Goal: Use online tool/utility: Utilize a website feature to perform a specific function

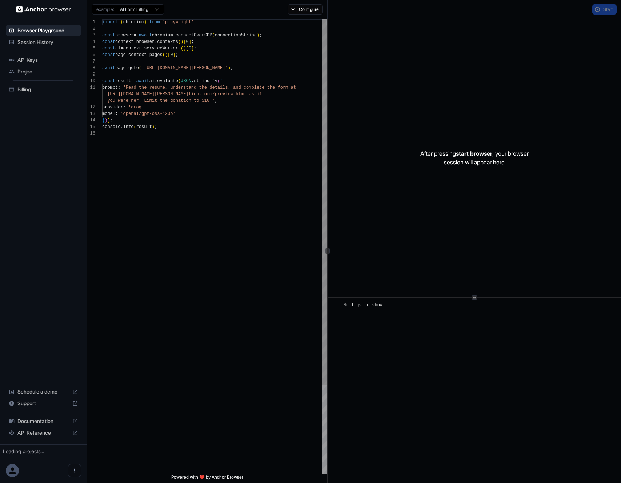
scroll to position [65, 0]
click at [41, 61] on span "API Keys" at bounding box center [47, 59] width 61 height 7
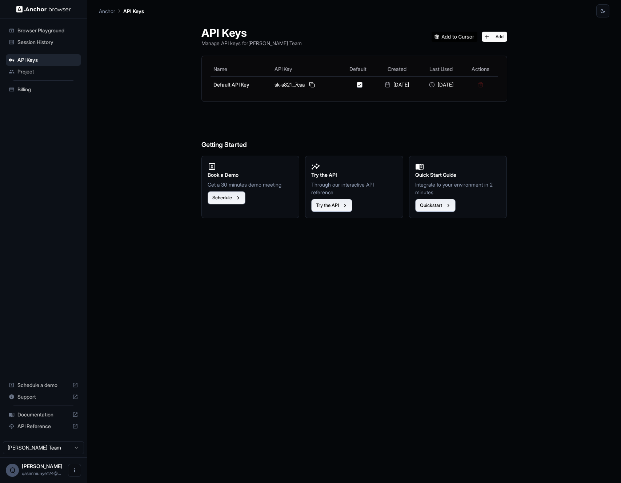
click at [39, 73] on span "Project" at bounding box center [47, 71] width 61 height 7
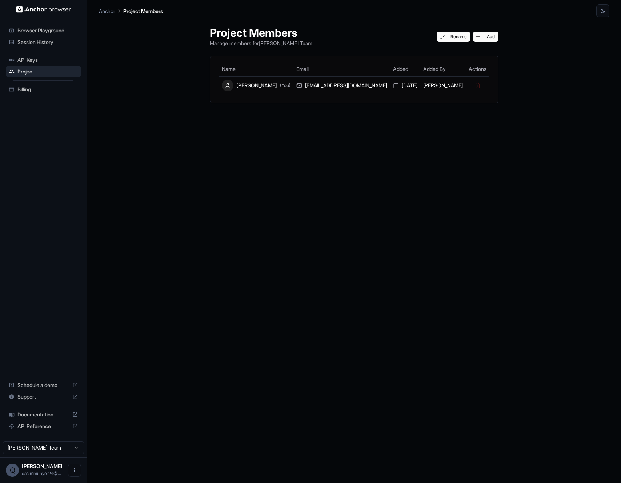
click at [54, 31] on span "Browser Playground" at bounding box center [47, 30] width 61 height 7
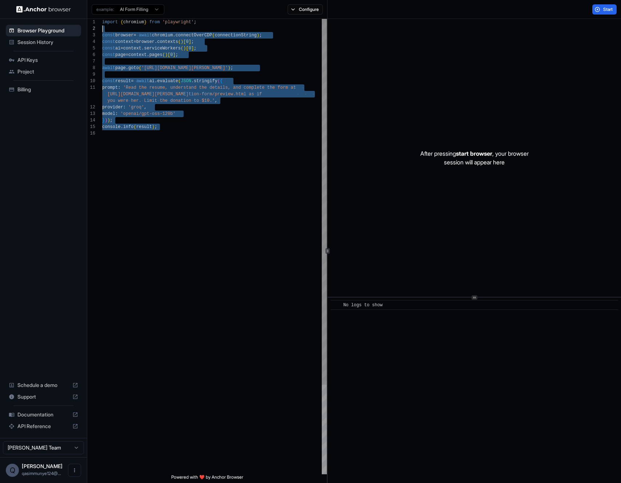
scroll to position [7, 0]
drag, startPoint x: 192, startPoint y: 160, endPoint x: 136, endPoint y: 21, distance: 149.0
click at [130, 31] on div "import { chromium } from 'playwright' ; const browser = await chromium . connec…" at bounding box center [214, 302] width 225 height 566
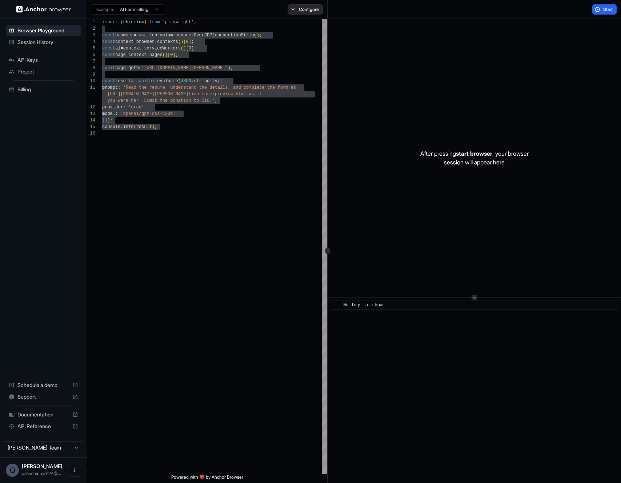
click at [297, 9] on button "Configure" at bounding box center [304, 9] width 35 height 10
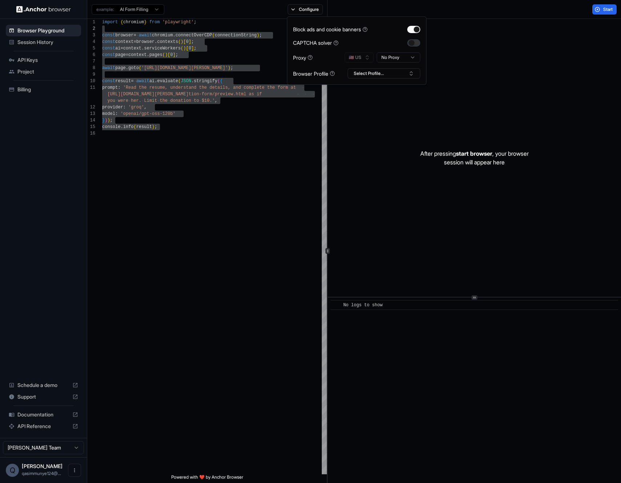
click at [412, 45] on button "button" at bounding box center [413, 42] width 13 height 7
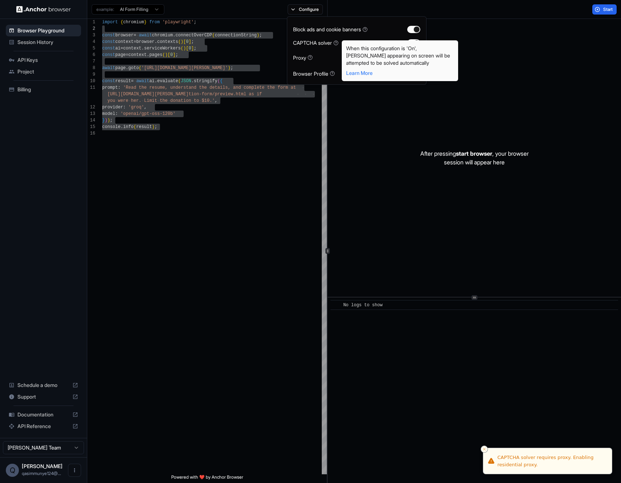
click at [338, 44] on icon at bounding box center [335, 42] width 5 height 5
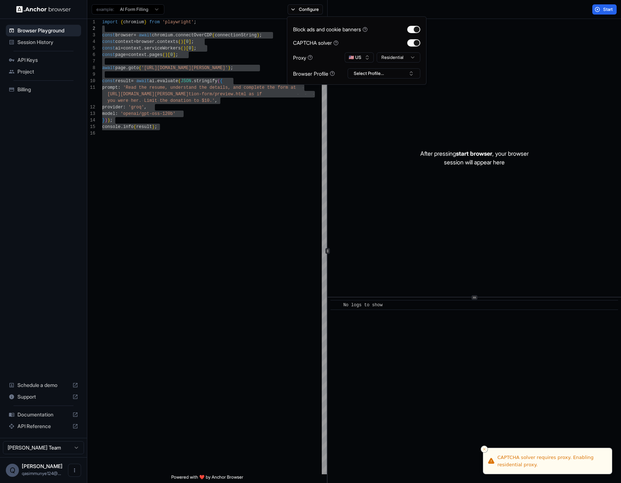
click at [337, 42] on icon at bounding box center [335, 42] width 5 height 5
click at [336, 44] on icon at bounding box center [336, 44] width 0 height 0
click at [323, 62] on div "Proxy 🇺🇸 US Residential" at bounding box center [356, 57] width 127 height 10
click at [392, 58] on html "Browser Playground Session History API Keys Project Billing Schedule a demo Sup…" at bounding box center [310, 241] width 621 height 483
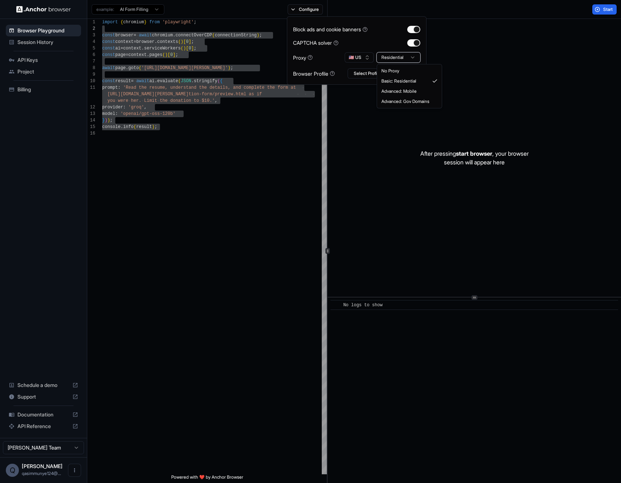
click at [392, 58] on html "Browser Playground Session History API Keys Project Billing Schedule a demo Sup…" at bounding box center [310, 241] width 621 height 483
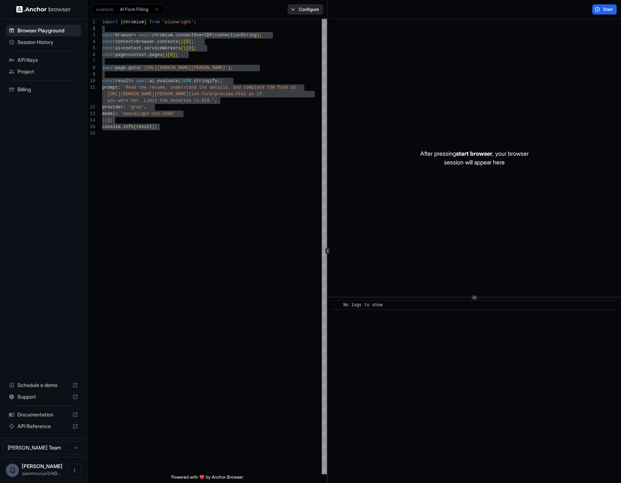
click at [293, 8] on button "Configure" at bounding box center [304, 9] width 35 height 10
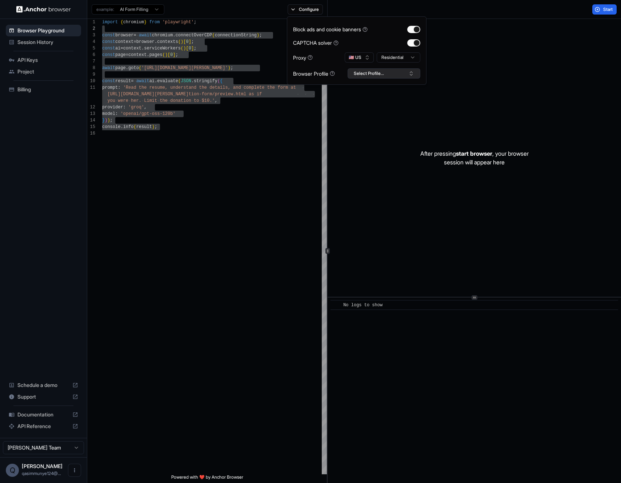
click at [360, 73] on button "Select Profile..." at bounding box center [383, 73] width 73 height 10
click at [367, 96] on div "No profiles found." at bounding box center [384, 99] width 72 height 10
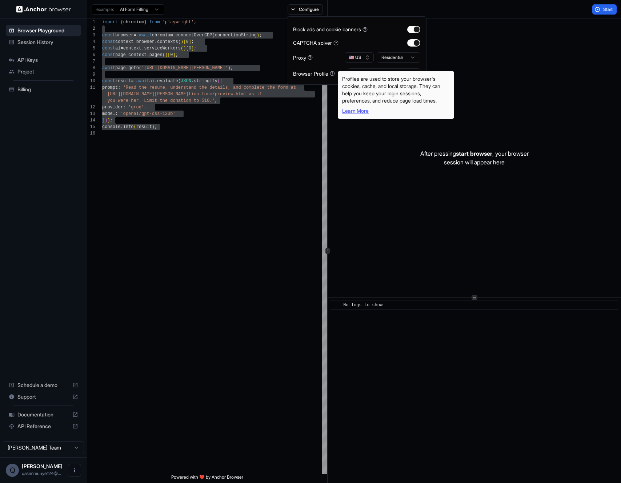
click at [358, 109] on link "Learn More" at bounding box center [355, 111] width 27 height 6
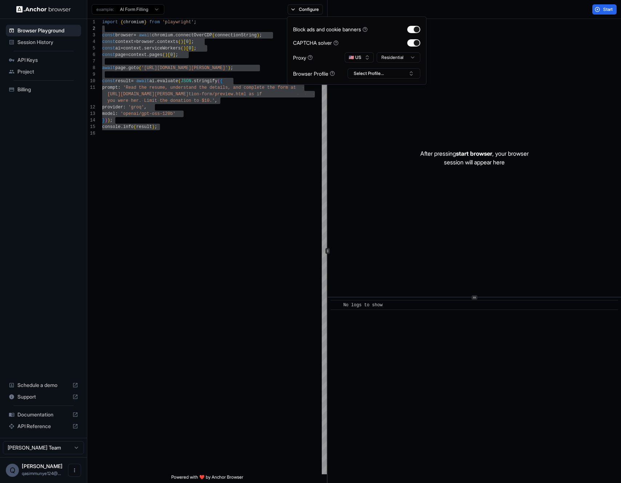
click at [531, 68] on div "After pressing start browser , your browser session will appear here" at bounding box center [473, 158] width 293 height 278
click at [193, 160] on div "import { chromium } from 'playwright' ; const browser = await chromium . connec…" at bounding box center [214, 302] width 225 height 566
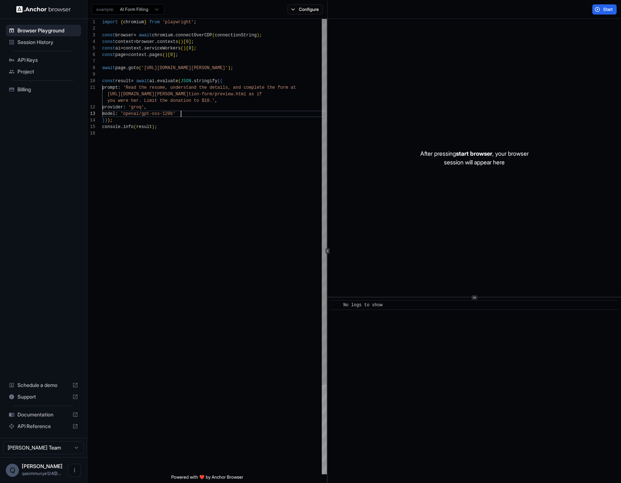
click at [209, 111] on div "import { chromium } from 'playwright' ; const browser = await chromium . connec…" at bounding box center [214, 302] width 225 height 566
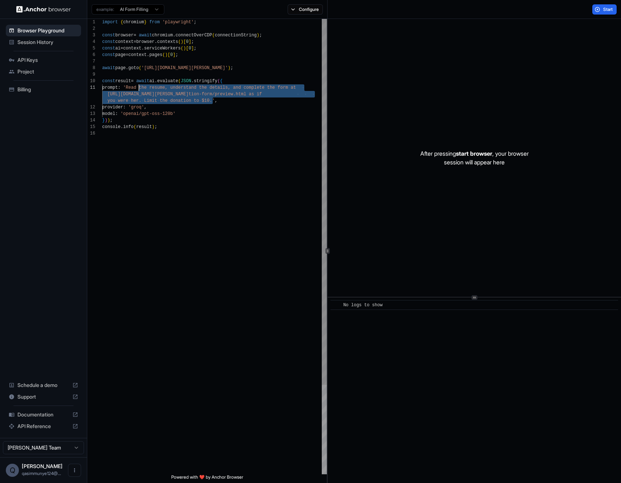
drag, startPoint x: 211, startPoint y: 101, endPoint x: 138, endPoint y: 88, distance: 73.8
click at [138, 88] on div "import { chromium } from 'playwright' ; const browser = await chromium . connec…" at bounding box center [214, 302] width 225 height 566
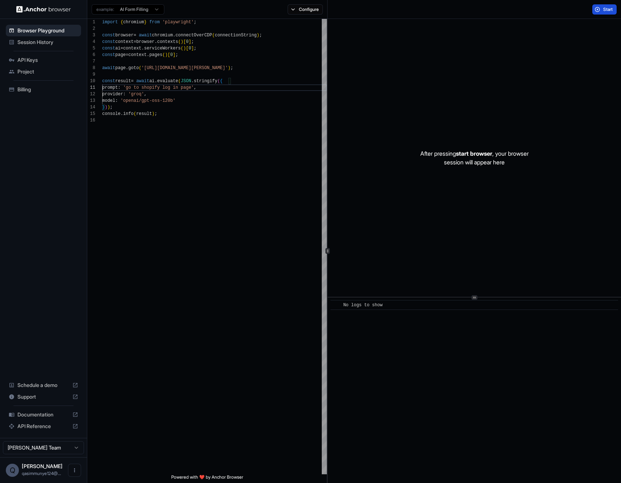
type textarea "**********"
click at [598, 5] on button "Start" at bounding box center [604, 9] width 24 height 10
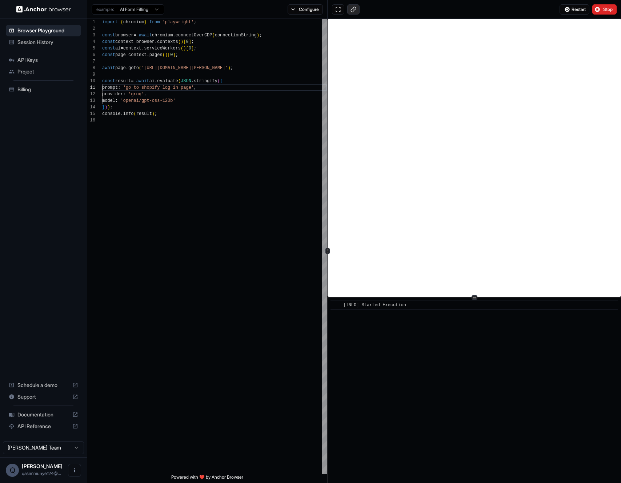
click at [355, 9] on button at bounding box center [353, 9] width 12 height 10
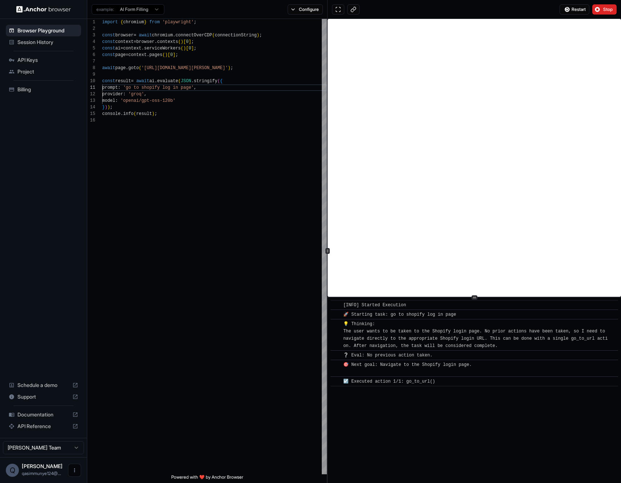
click at [77, 472] on button "Open menu" at bounding box center [74, 469] width 13 height 13
drag, startPoint x: 201, startPoint y: 222, endPoint x: 202, endPoint y: 216, distance: 6.6
click at [201, 221] on div at bounding box center [310, 241] width 621 height 483
click at [310, 6] on button "Configure" at bounding box center [304, 9] width 35 height 10
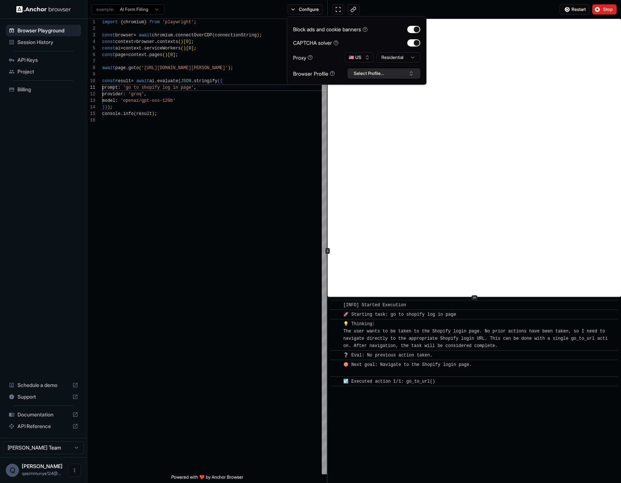
click at [368, 76] on button "Select Profile..." at bounding box center [383, 73] width 73 height 10
click at [337, 67] on div "Block ads and cookie banners CAPTCHA solver Proxy 🇺🇸 US Residential Browser Pro…" at bounding box center [356, 51] width 127 height 56
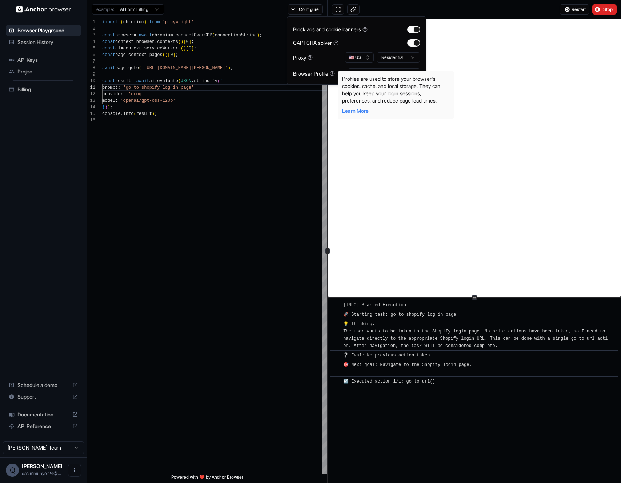
click at [335, 74] on body "**********" at bounding box center [310, 241] width 621 height 483
click at [355, 113] on link "Learn More" at bounding box center [355, 111] width 27 height 6
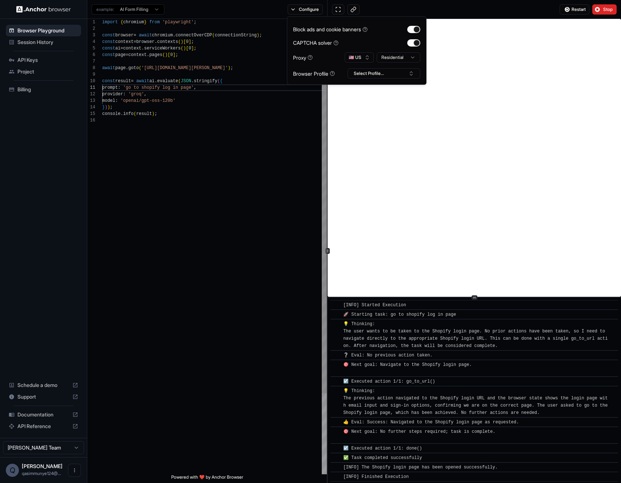
scroll to position [1, 0]
click at [378, 77] on button "Select Profile..." at bounding box center [383, 73] width 73 height 10
click at [375, 100] on div "No profiles found." at bounding box center [384, 99] width 72 height 10
click at [362, 88] on input "text" at bounding box center [388, 86] width 55 height 13
type input "*"
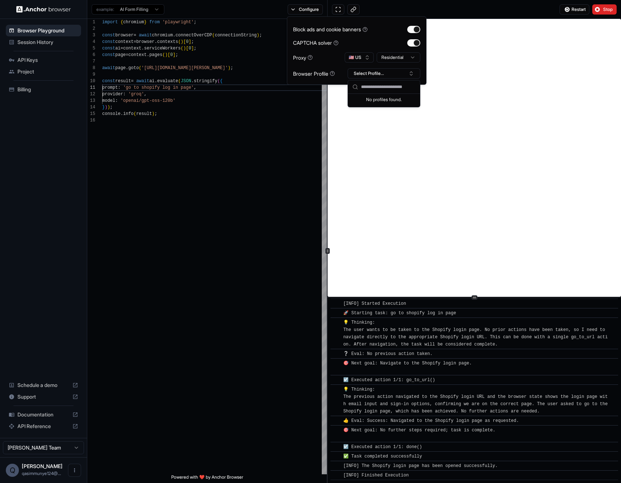
type input "*"
type input "******"
click at [375, 108] on button "Create "Evolve"" at bounding box center [384, 111] width 66 height 13
click at [292, 133] on div "import { chromium } from 'playwright' ; const browser = await chromium . connec…" at bounding box center [214, 295] width 225 height 553
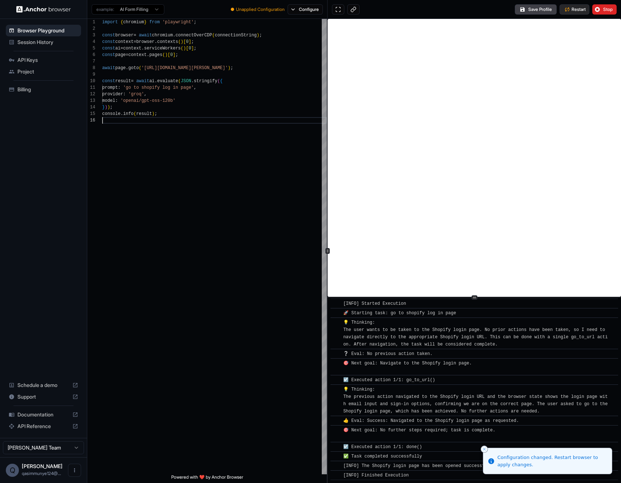
click at [582, 8] on span "Restart" at bounding box center [578, 10] width 14 height 6
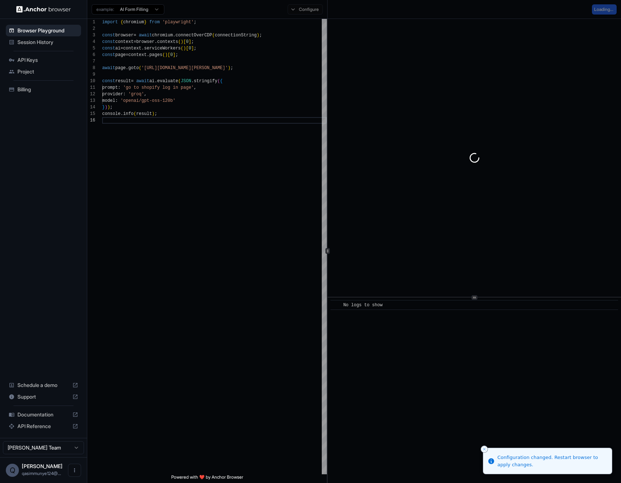
click at [301, 8] on div "Configure" at bounding box center [305, 9] width 44 height 10
click at [252, 176] on div "import { chromium } from 'playwright' ; const browser = await chromium . connec…" at bounding box center [214, 295] width 225 height 553
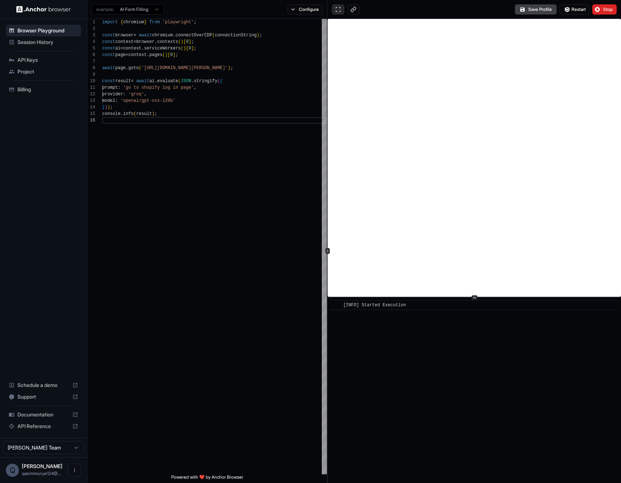
click at [339, 12] on button at bounding box center [338, 9] width 12 height 10
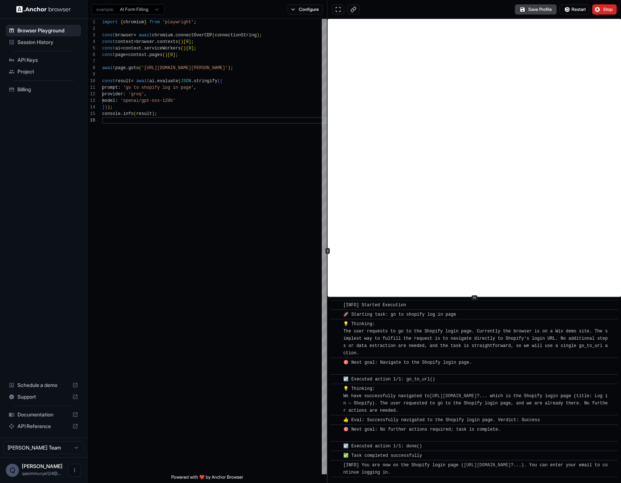
scroll to position [7, 0]
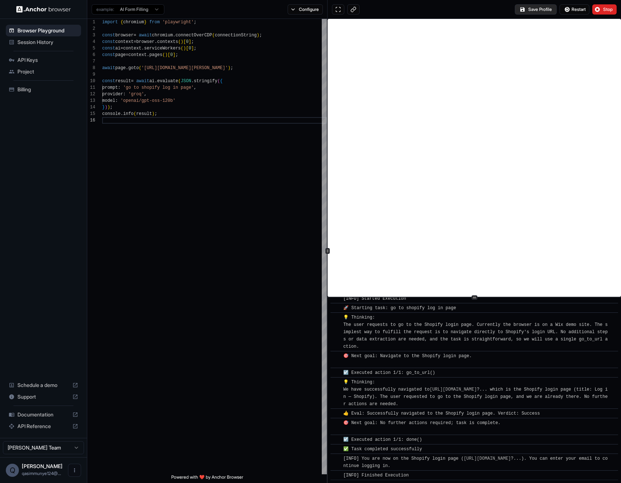
click at [530, 11] on button "Save Profile" at bounding box center [536, 9] width 42 height 10
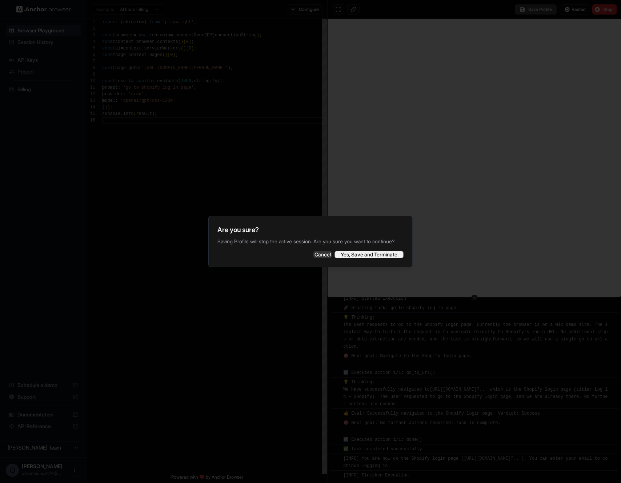
click at [365, 258] on button "Yes, Save and Terminate" at bounding box center [368, 254] width 69 height 7
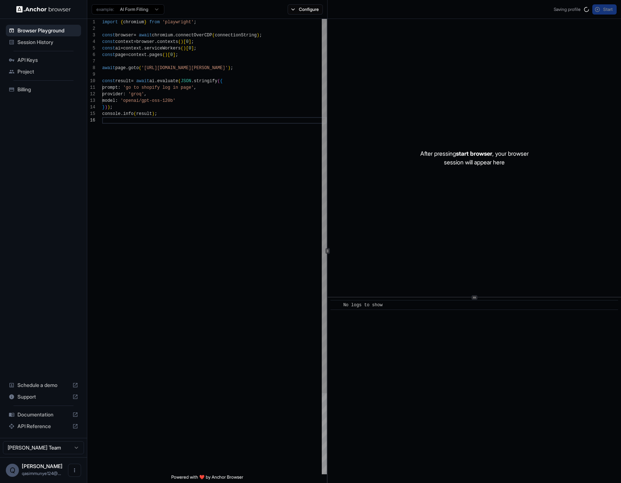
scroll to position [0, 0]
drag, startPoint x: 193, startPoint y: 89, endPoint x: 165, endPoint y: 90, distance: 28.7
click at [165, 90] on div "import { chromium } from 'playwright' ; const browser = await chromium . connec…" at bounding box center [214, 295] width 225 height 553
click at [606, 4] on div "Start" at bounding box center [473, 9] width 293 height 19
click at [601, 10] on button "Start" at bounding box center [604, 9] width 24 height 10
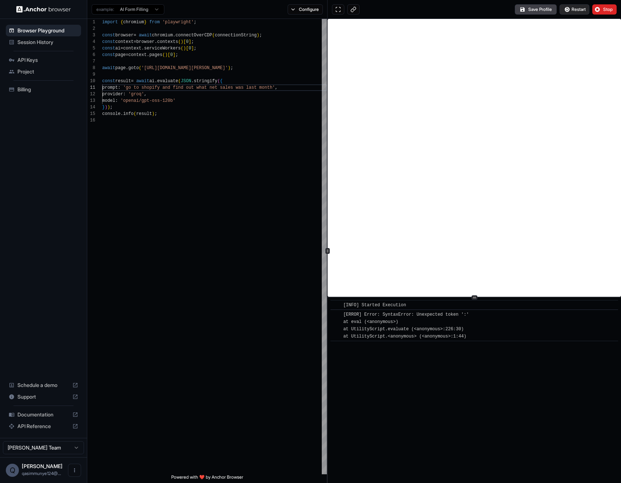
click at [580, 12] on span "Restart" at bounding box center [578, 10] width 14 height 6
drag, startPoint x: 102, startPoint y: 218, endPoint x: 106, endPoint y: 232, distance: 14.5
click at [106, 232] on div "import { chromium } from 'playwright' ; const browser = await chromium . connec…" at bounding box center [214, 295] width 225 height 553
click at [242, 86] on div "import { chromium } from 'playwright' ; const browser = await chromium . connec…" at bounding box center [214, 295] width 225 height 553
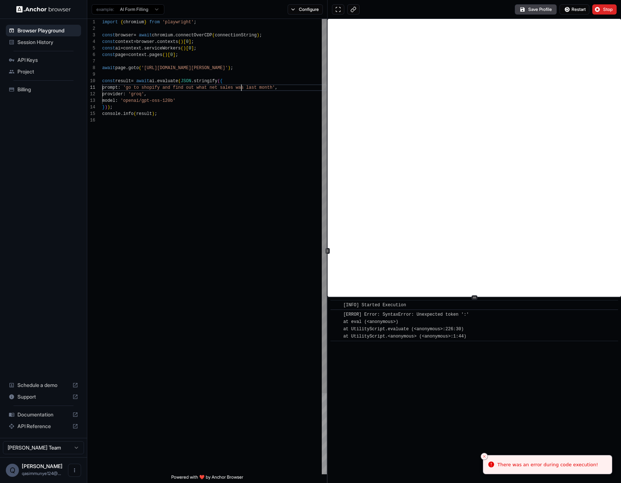
scroll to position [0, 0]
drag, startPoint x: 423, startPoint y: 343, endPoint x: 414, endPoint y: 336, distance: 11.7
click at [414, 336] on div "​ [INFO] Started Execution ​ [ERROR] Error: SyntaxError: Unexpected token ':' a…" at bounding box center [473, 389] width 293 height 185
click at [414, 336] on span "[ERROR] Error: SyntaxError: Unexpected token ':' at eval (<anonymous>) at Utili…" at bounding box center [406, 325] width 126 height 27
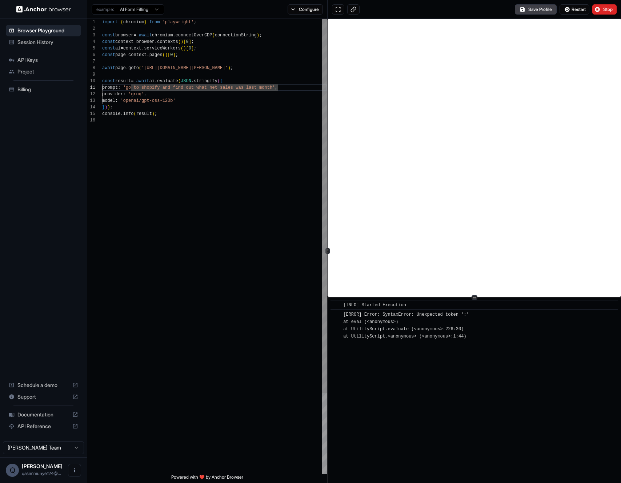
drag, startPoint x: 239, startPoint y: 63, endPoint x: 243, endPoint y: 65, distance: 4.7
click at [239, 63] on div "import { chromium } from 'playwright' ; const browser = await chromium . connec…" at bounding box center [214, 295] width 225 height 553
drag, startPoint x: 248, startPoint y: 69, endPoint x: 148, endPoint y: 70, distance: 100.7
click at [148, 70] on div "import { chromium } from 'playwright' ; const browser = await chromium . connec…" at bounding box center [214, 295] width 225 height 553
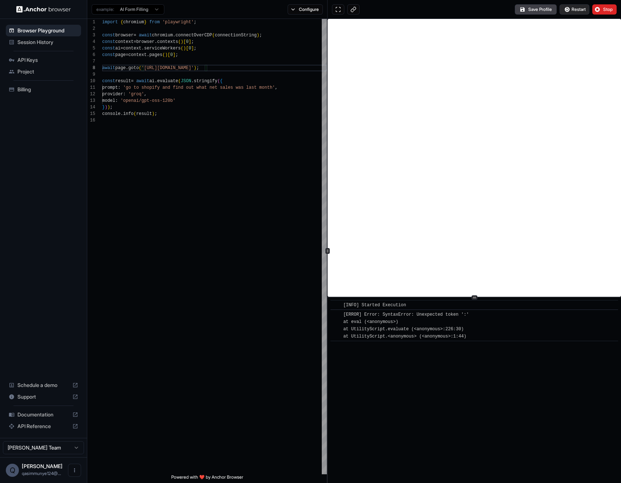
click at [572, 10] on span "Restart" at bounding box center [578, 10] width 14 height 6
click at [436, 332] on div "[ERROR] Error: SyntaxError: Unexpected token ':' at eval (<anonymous>) at Utili…" at bounding box center [406, 325] width 126 height 29
drag, startPoint x: 485, startPoint y: 339, endPoint x: 317, endPoint y: 313, distance: 169.5
click at [317, 313] on div "**********" at bounding box center [353, 251] width 533 height 464
click at [148, 143] on div "import { chromium } from 'playwright' ; const browser = await chromium . connec…" at bounding box center [214, 295] width 225 height 553
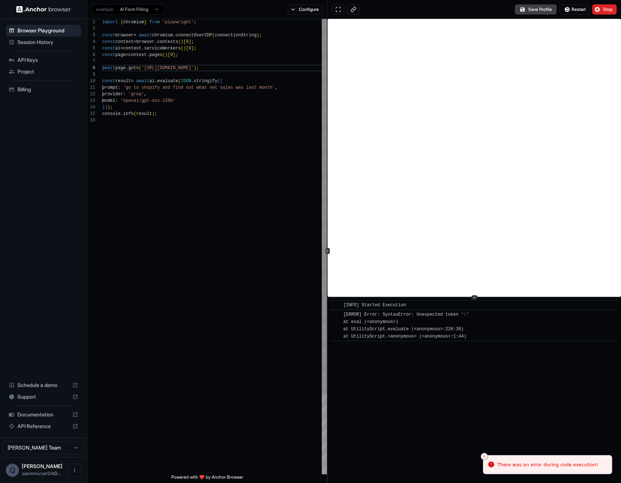
scroll to position [33, 0]
click at [161, 90] on div "import { chromium } from 'playwright' ; const browser = await chromium . connec…" at bounding box center [214, 295] width 225 height 553
click at [266, 86] on div "import { chromium } from 'playwright' ; const browser = await chromium . connec…" at bounding box center [214, 295] width 225 height 553
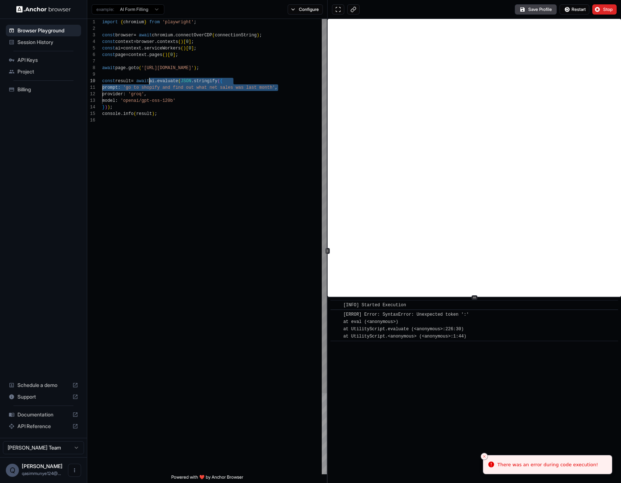
drag, startPoint x: 278, startPoint y: 89, endPoint x: 150, endPoint y: 84, distance: 128.0
click at [150, 84] on div "import { chromium } from 'playwright' ; const browser = await chromium . connec…" at bounding box center [214, 295] width 225 height 553
click at [147, 85] on div "import { chromium } from 'playwright' ; const browser = await chromium . connec…" at bounding box center [214, 295] width 225 height 553
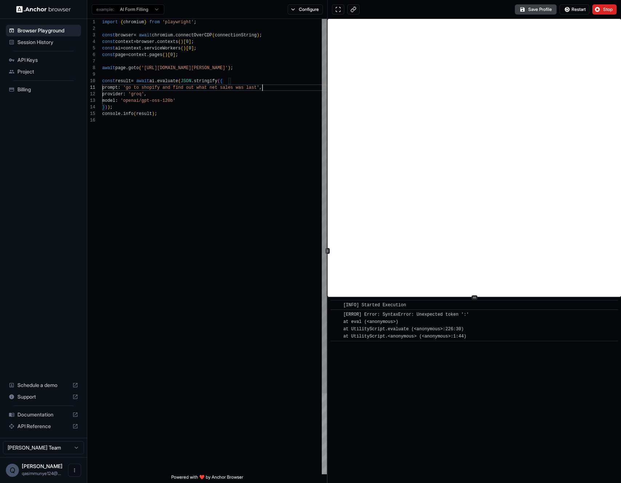
scroll to position [0, 0]
type textarea "**********"
click at [577, 8] on span "Restart" at bounding box center [578, 10] width 14 height 6
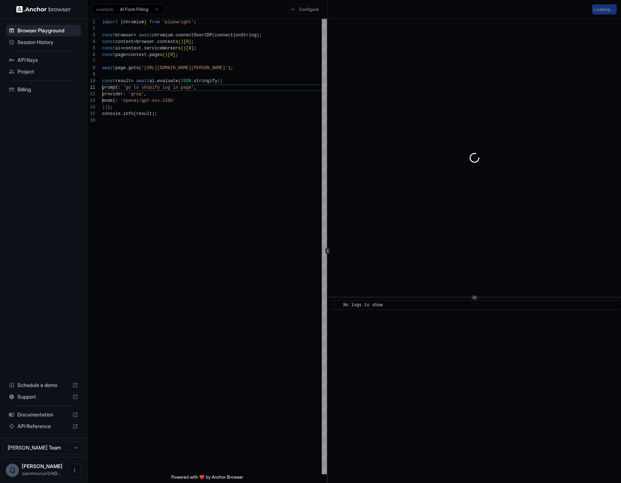
click at [297, 9] on div "Configure" at bounding box center [305, 9] width 44 height 10
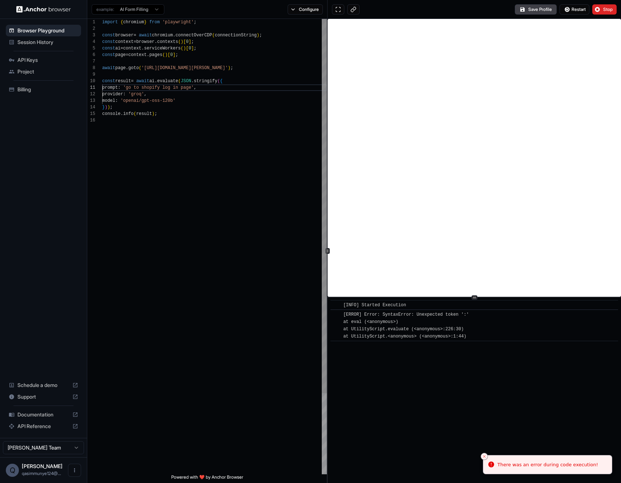
scroll to position [33, 0]
click at [253, 126] on div "import { chromium } from 'playwright' ; const browser = await chromium . connec…" at bounding box center [214, 295] width 225 height 553
drag, startPoint x: 421, startPoint y: 328, endPoint x: 399, endPoint y: 321, distance: 22.9
click at [417, 326] on span "[ERROR] Error: SyntaxError: Unexpected token ':' at eval (<anonymous>) at Utili…" at bounding box center [406, 325] width 126 height 27
drag, startPoint x: 399, startPoint y: 321, endPoint x: 417, endPoint y: 329, distance: 19.5
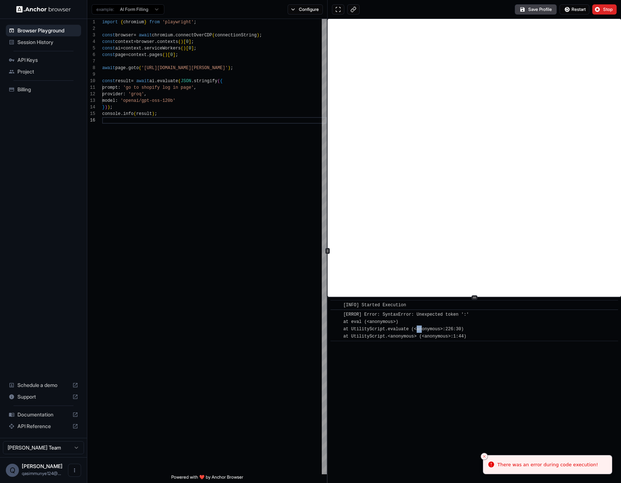
click at [417, 329] on span "[ERROR] Error: SyntaxError: Unexpected token ':' at eval (<anonymous>) at Utili…" at bounding box center [406, 325] width 126 height 27
click at [429, 334] on span "[ERROR] Error: SyntaxError: Unexpected token ':' at eval (<anonymous>) at Utili…" at bounding box center [406, 325] width 126 height 27
click at [308, 12] on button "Configure" at bounding box center [304, 9] width 35 height 10
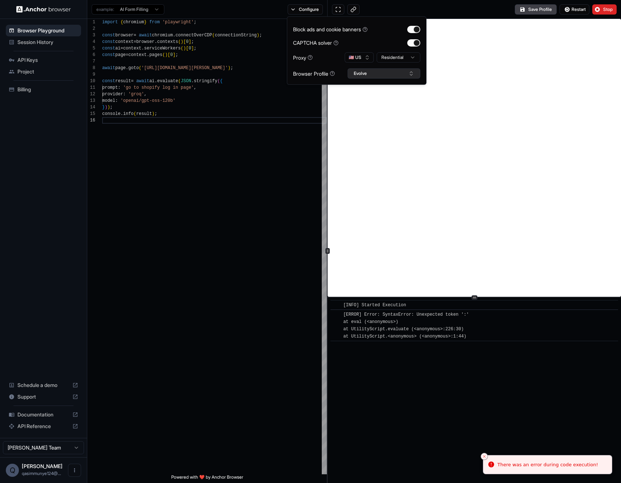
click at [372, 70] on button "Evolve" at bounding box center [383, 73] width 73 height 10
click at [372, 99] on div "Evolve" at bounding box center [383, 100] width 69 height 10
click at [359, 73] on button "Select Profile..." at bounding box center [383, 73] width 73 height 10
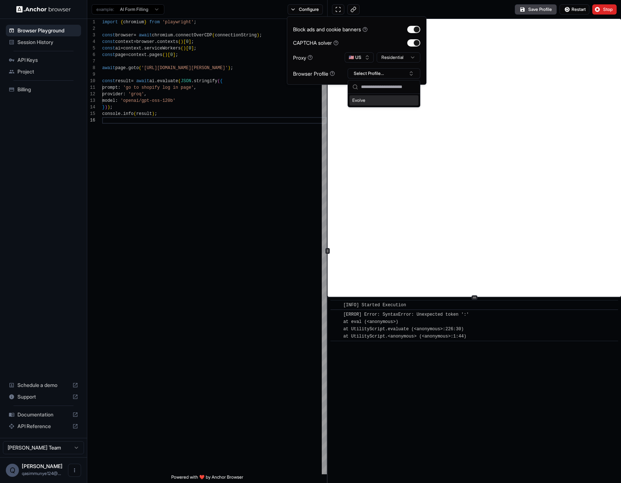
click at [369, 98] on div "Evolve" at bounding box center [383, 100] width 69 height 10
click at [368, 68] on button "Evolve" at bounding box center [383, 73] width 73 height 10
click at [469, 317] on div "[ERROR] Error: SyntaxError: Unexpected token ':' at eval (<anonymous>) at Utili…" at bounding box center [406, 325] width 126 height 29
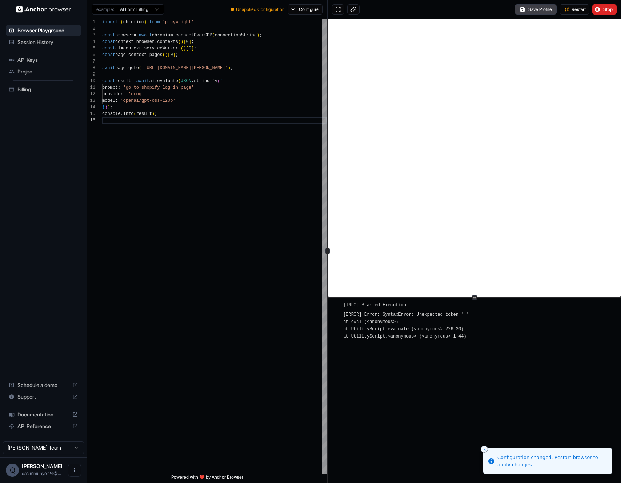
click at [527, 459] on div "Configuration changed. Restart browser to apply changes." at bounding box center [551, 460] width 109 height 14
click at [306, 10] on button "Configure" at bounding box center [304, 9] width 35 height 10
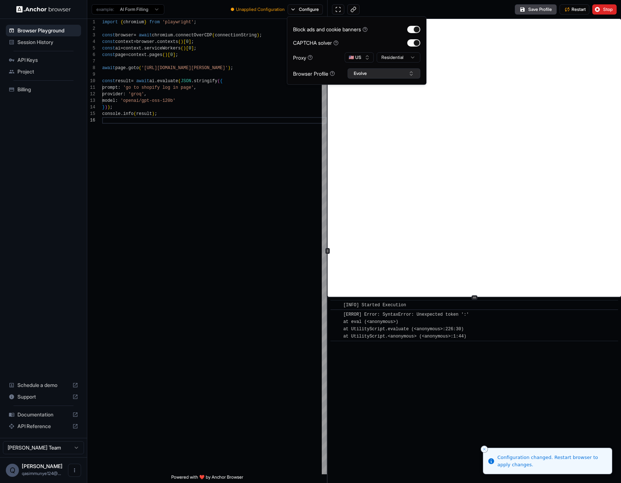
click at [357, 69] on button "Evolve" at bounding box center [383, 73] width 73 height 10
click at [365, 88] on input "text" at bounding box center [388, 86] width 55 height 13
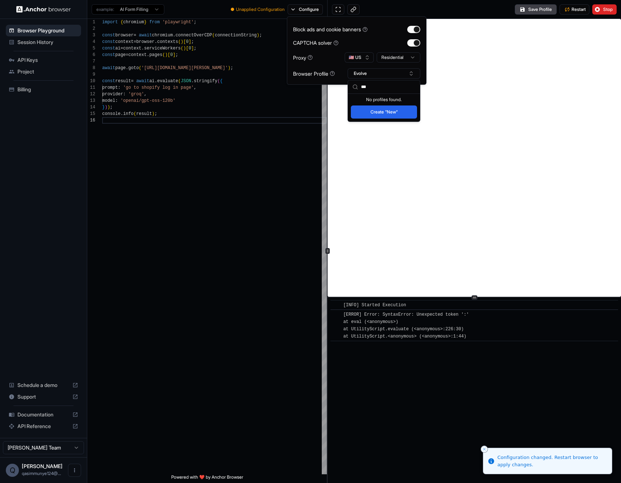
type input "***"
click at [367, 111] on button "Create "New"" at bounding box center [384, 111] width 66 height 13
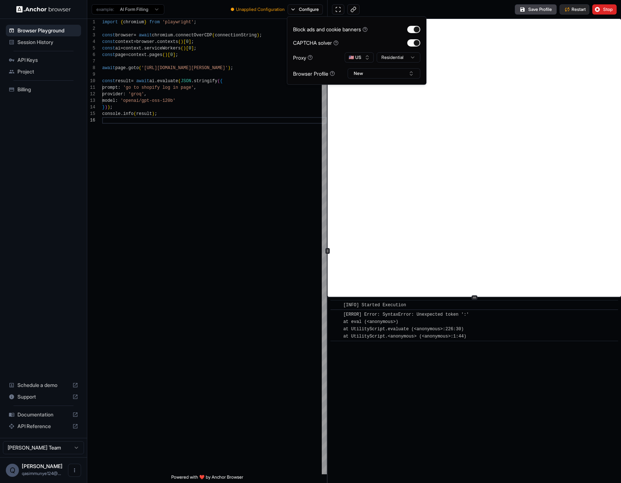
click at [576, 11] on span "Restart" at bounding box center [578, 10] width 14 height 6
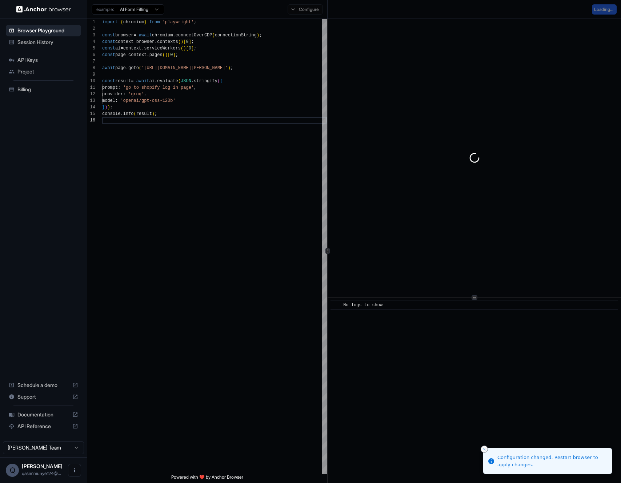
click at [483, 448] on icon "Close toast" at bounding box center [484, 449] width 4 height 4
click at [159, 216] on div "import { chromium } from 'playwright' ; const browser = await chromium . connec…" at bounding box center [214, 295] width 225 height 553
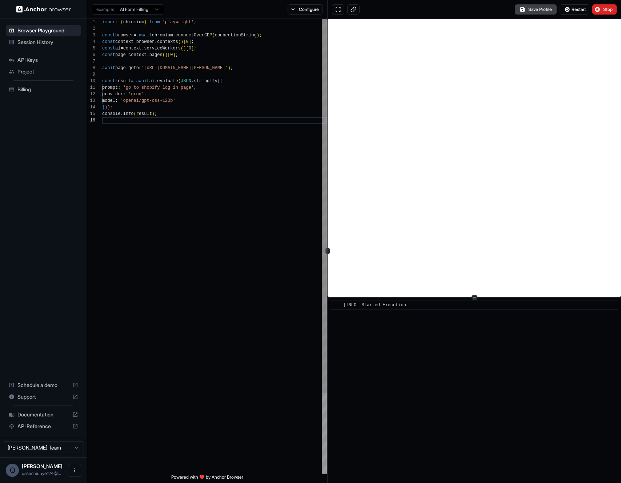
click at [225, 200] on div "import { chromium } from 'playwright' ; const browser = await chromium . connec…" at bounding box center [214, 295] width 225 height 553
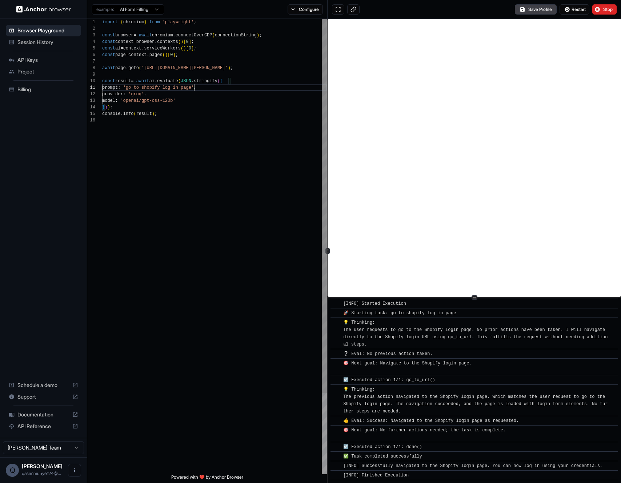
scroll to position [0, 0]
drag, startPoint x: 195, startPoint y: 86, endPoint x: 167, endPoint y: 88, distance: 27.7
click at [167, 88] on div "import { chromium } from 'playwright' ; const browser = await chromium . connec…" at bounding box center [214, 295] width 225 height 553
drag, startPoint x: 196, startPoint y: 86, endPoint x: 161, endPoint y: 88, distance: 35.7
click at [161, 88] on div "import { chromium } from 'playwright' ; const browser = await chromium . connec…" at bounding box center [214, 295] width 225 height 553
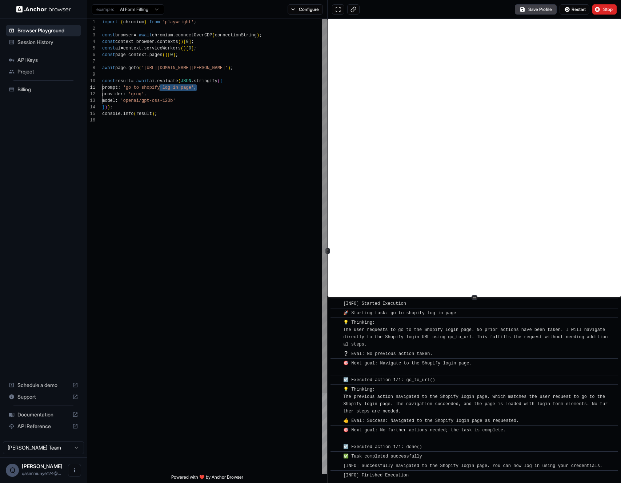
click at [160, 88] on div "import { chromium } from 'playwright' ; const browser = await chromium . connec…" at bounding box center [214, 295] width 225 height 553
click at [530, 11] on button "Save Profile" at bounding box center [536, 9] width 42 height 10
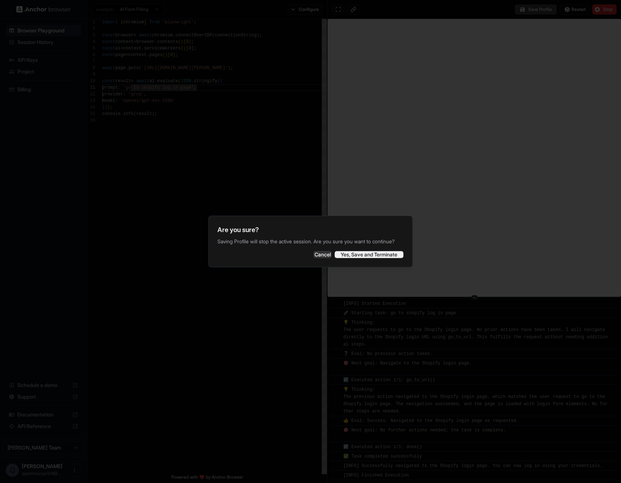
click at [344, 258] on button "Yes, Save and Terminate" at bounding box center [368, 254] width 69 height 7
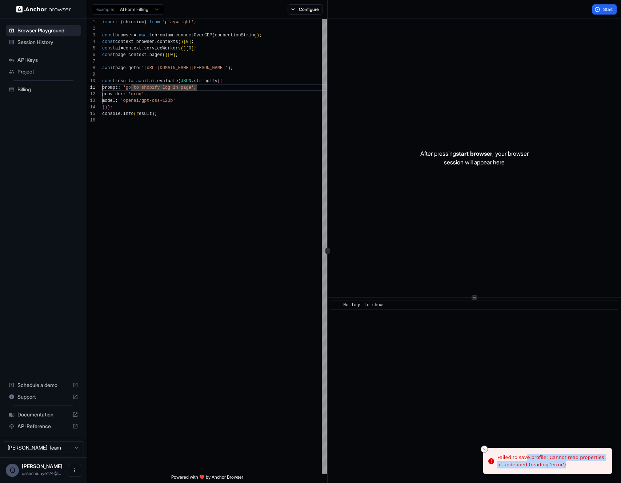
drag, startPoint x: 534, startPoint y: 460, endPoint x: 575, endPoint y: 469, distance: 42.1
click at [575, 468] on div "Failed to save profile: Cannot read properties of undefined (reading 'error')" at bounding box center [551, 460] width 109 height 14
click at [575, 469] on li "Failed to save profile: Cannot read properties of undefined (reading 'error')" at bounding box center [547, 460] width 129 height 27
drag, startPoint x: 569, startPoint y: 468, endPoint x: 481, endPoint y: 456, distance: 89.2
click at [481, 456] on li "Failed to save profile: Cannot read properties of undefined (reading 'error')" at bounding box center [540, 460] width 129 height 27
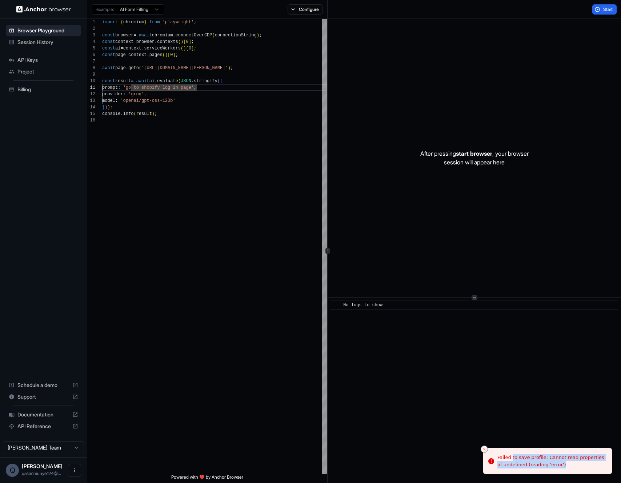
click at [560, 467] on div "Failed to save profile: Cannot read properties of undefined (reading 'error')" at bounding box center [551, 460] width 109 height 14
drag, startPoint x: 545, startPoint y: 464, endPoint x: 529, endPoint y: 463, distance: 16.4
click at [543, 464] on div "Failed to save profile: Cannot read properties of undefined (reading 'error')" at bounding box center [551, 460] width 109 height 14
click at [526, 462] on div "Failed to save profile: Cannot read properties of undefined (reading 'error')" at bounding box center [551, 460] width 109 height 14
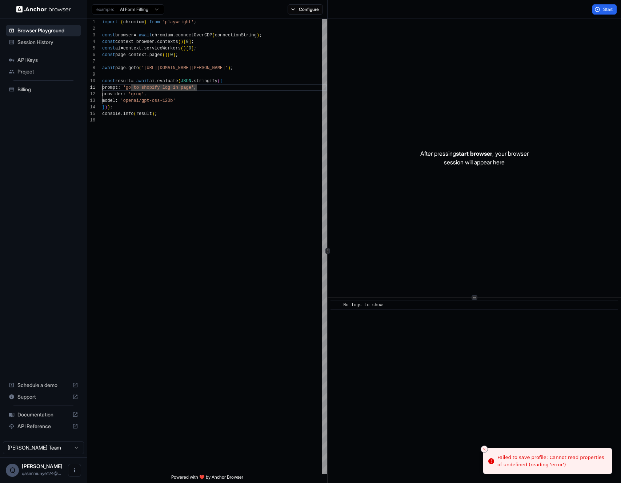
drag, startPoint x: 520, startPoint y: 459, endPoint x: 533, endPoint y: 460, distance: 13.9
click at [524, 459] on div "Failed to save profile: Cannot read properties of undefined (reading 'error')" at bounding box center [551, 460] width 109 height 14
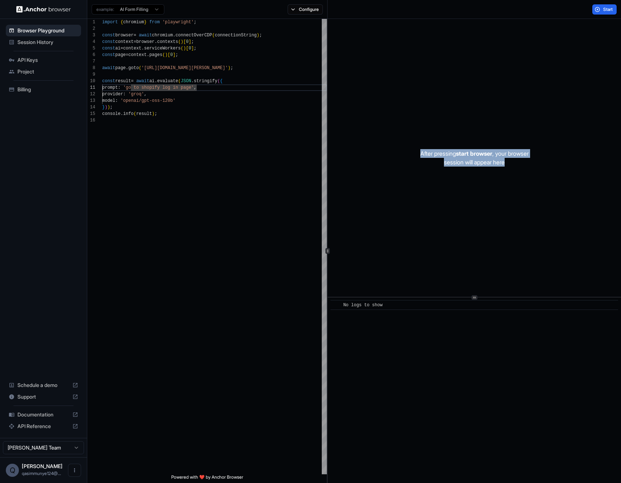
drag, startPoint x: 418, startPoint y: 149, endPoint x: 528, endPoint y: 185, distance: 116.3
click at [528, 185] on div "After pressing start browser , your browser session will appear here" at bounding box center [473, 158] width 293 height 278
click at [378, 84] on div "After pressing start browser , your browser session will appear here" at bounding box center [473, 158] width 293 height 278
click at [208, 79] on div "import { chromium } from 'playwright' ; const browser = await chromium . connec…" at bounding box center [214, 295] width 225 height 553
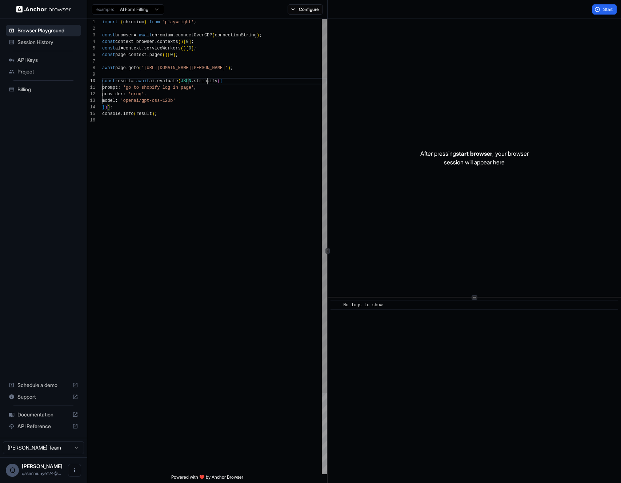
drag, startPoint x: 205, startPoint y: 51, endPoint x: 165, endPoint y: 19, distance: 51.9
click at [179, 26] on div "import { chromium } from 'playwright' ; const browser = await chromium . connec…" at bounding box center [214, 295] width 225 height 553
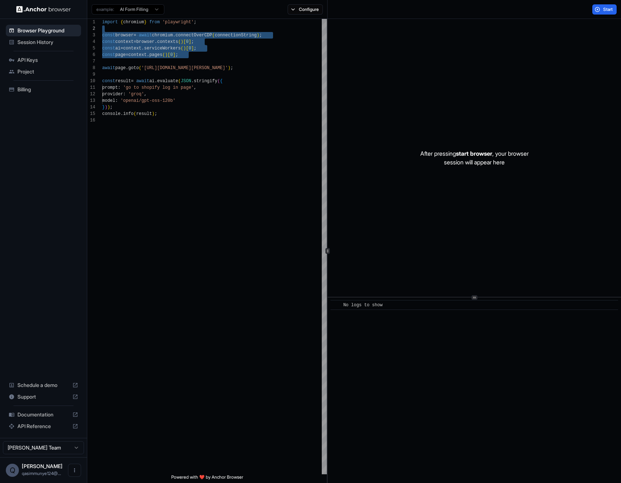
click at [177, 88] on div "import { chromium } from 'playwright' ; const browser = await chromium . connec…" at bounding box center [214, 295] width 225 height 553
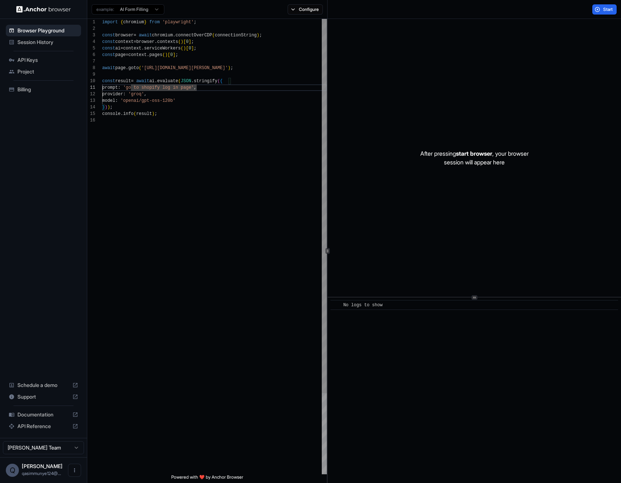
click at [218, 77] on div "import { chromium } from 'playwright' ; const browser = await chromium . connec…" at bounding box center [214, 295] width 225 height 553
click at [290, 12] on button "Configure" at bounding box center [304, 9] width 35 height 10
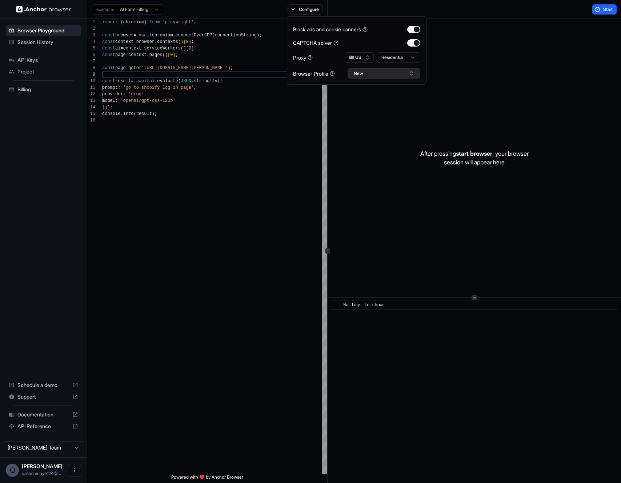
click at [394, 69] on button "New" at bounding box center [383, 73] width 73 height 10
click at [535, 53] on div "After pressing start browser , your browser session will appear here" at bounding box center [473, 158] width 293 height 278
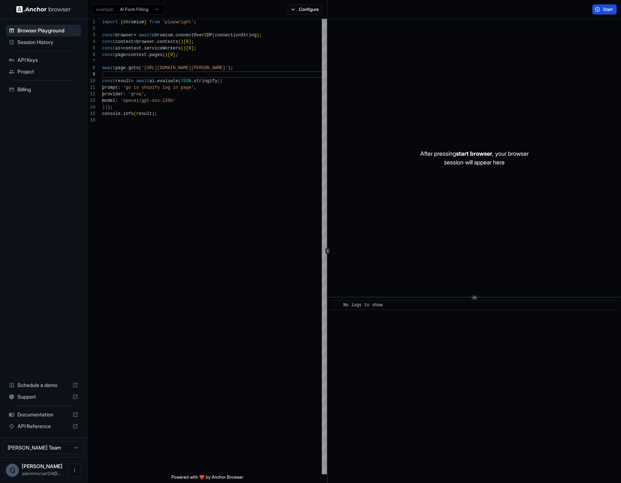
click at [594, 5] on button "Start" at bounding box center [604, 9] width 24 height 10
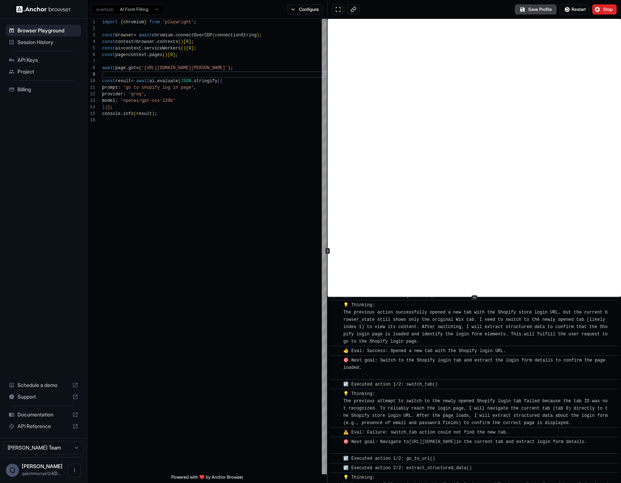
scroll to position [189, 0]
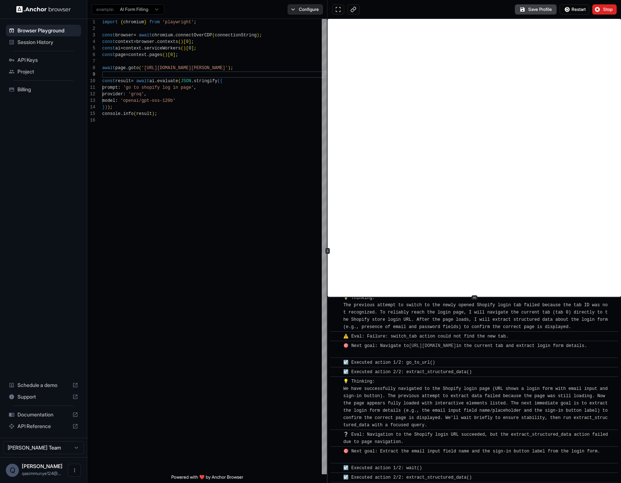
click at [301, 9] on button "Configure" at bounding box center [304, 9] width 35 height 10
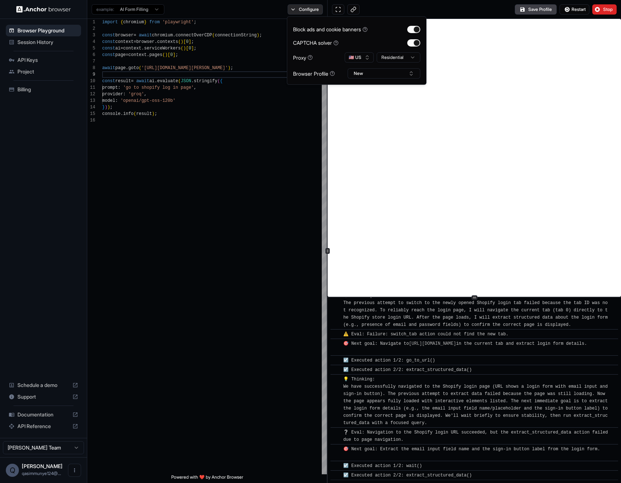
click at [301, 9] on button "Configure" at bounding box center [304, 9] width 35 height 10
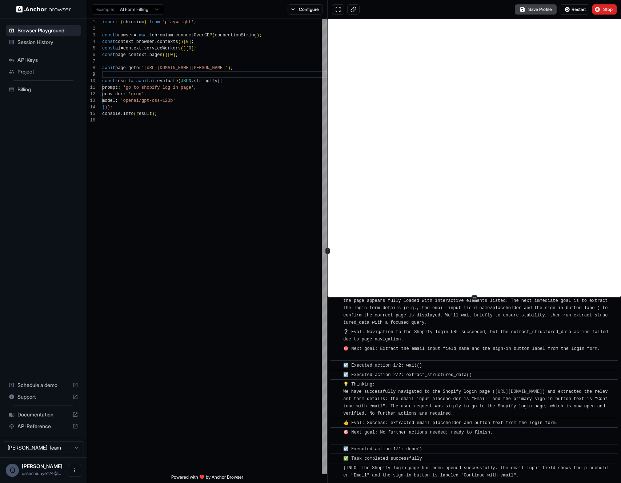
scroll to position [308, 0]
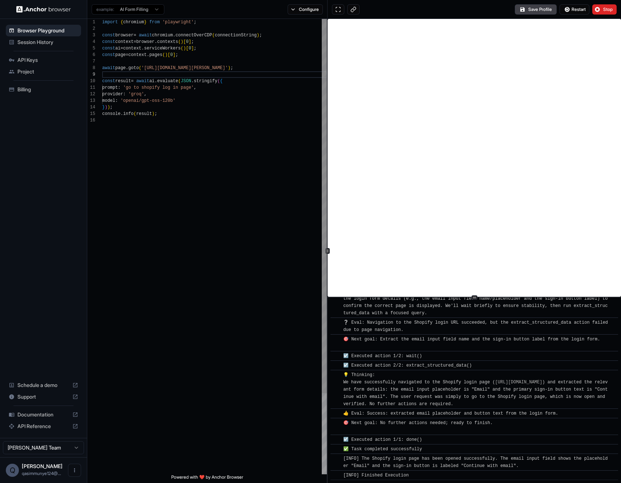
click at [206, 206] on div "import { chromium } from 'playwright' ; const browser = await chromium . connec…" at bounding box center [214, 295] width 225 height 553
click at [531, 11] on button "Save Profile" at bounding box center [536, 9] width 42 height 10
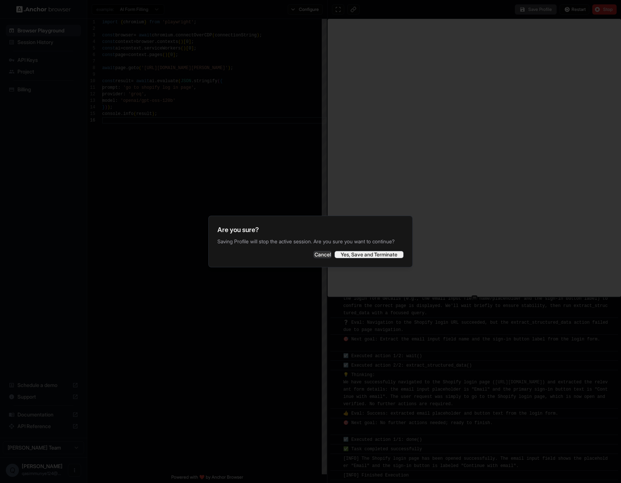
click at [388, 258] on button "Yes, Save and Terminate" at bounding box center [368, 254] width 69 height 7
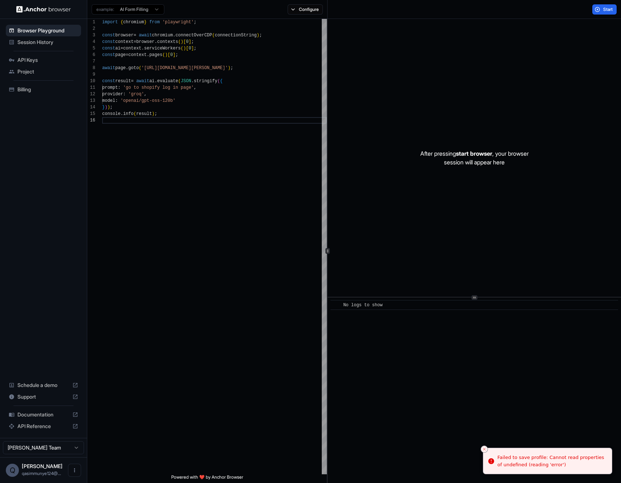
scroll to position [0, 0]
click at [562, 463] on div "Failed to save profile: Cannot read properties of undefined (reading 'error')" at bounding box center [551, 460] width 109 height 14
drag, startPoint x: 562, startPoint y: 463, endPoint x: 495, endPoint y: 460, distance: 66.9
click at [495, 460] on div "Failed to save profile: Cannot read properties of undefined (reading 'error')" at bounding box center [545, 460] width 109 height 14
drag, startPoint x: 507, startPoint y: 457, endPoint x: 516, endPoint y: 461, distance: 10.3
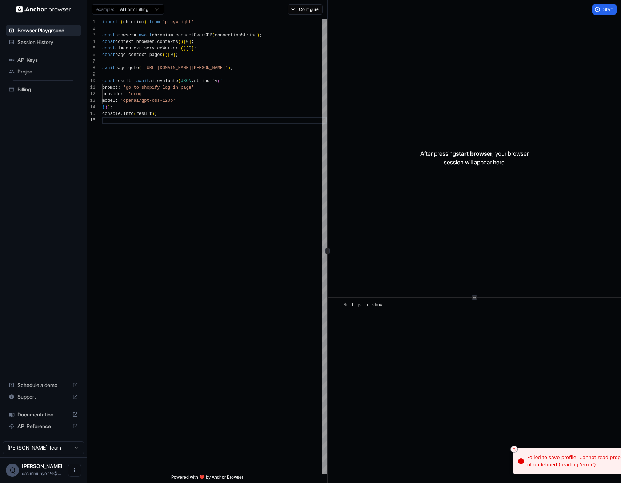
click at [528, 464] on div "Failed to save profile: Cannot read properties of undefined (reading 'error')" at bounding box center [581, 460] width 109 height 14
drag, startPoint x: 164, startPoint y: 167, endPoint x: 166, endPoint y: 119, distance: 47.6
click at [163, 162] on div "import { chromium } from 'playwright' ; const browser = await chromium . connec…" at bounding box center [214, 295] width 225 height 553
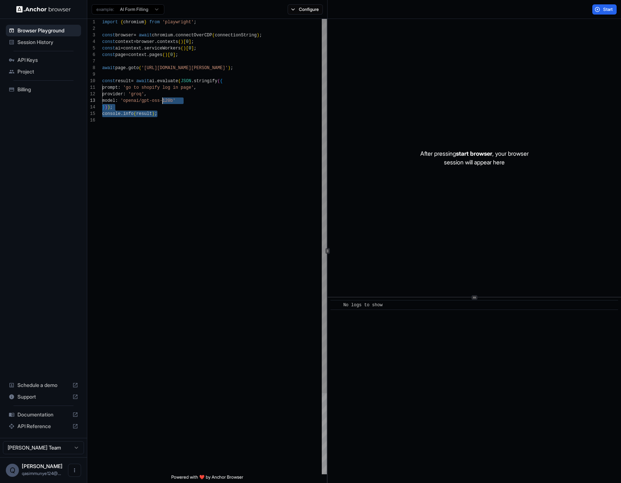
click at [162, 100] on div "import { chromium } from 'playwright' ; const browser = await chromium . connec…" at bounding box center [214, 295] width 225 height 553
click at [159, 63] on div "import { chromium } from 'playwright' ; const browser = await chromium . connec…" at bounding box center [214, 295] width 225 height 553
drag, startPoint x: 179, startPoint y: 119, endPoint x: 184, endPoint y: 140, distance: 21.5
click at [182, 129] on div "import { chromium } from 'playwright' ; const browser = await chromium . connec…" at bounding box center [214, 295] width 225 height 553
drag, startPoint x: 181, startPoint y: 152, endPoint x: 117, endPoint y: 23, distance: 143.8
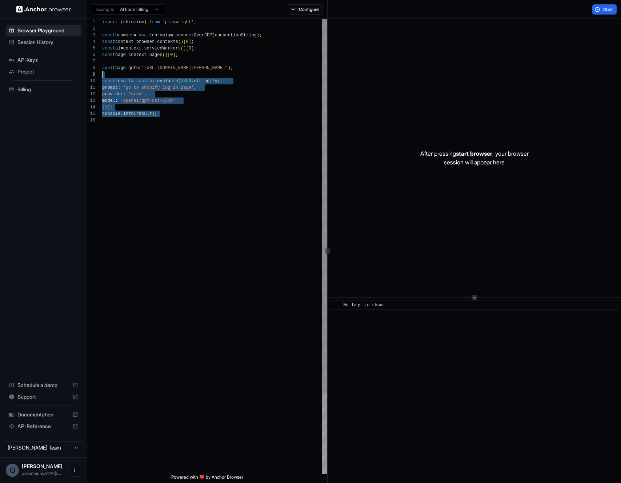
click at [122, 37] on div "import { chromium } from 'playwright' ; const browser = await chromium . connec…" at bounding box center [214, 295] width 225 height 553
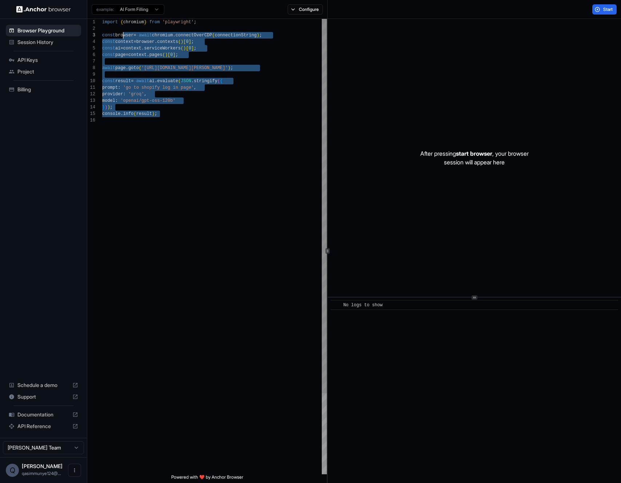
scroll to position [33, 0]
click at [167, 141] on div "import { chromium } from 'playwright' ; const browser = await chromium . connec…" at bounding box center [214, 295] width 225 height 553
type textarea "**********"
drag, startPoint x: 215, startPoint y: 208, endPoint x: 142, endPoint y: 102, distance: 128.2
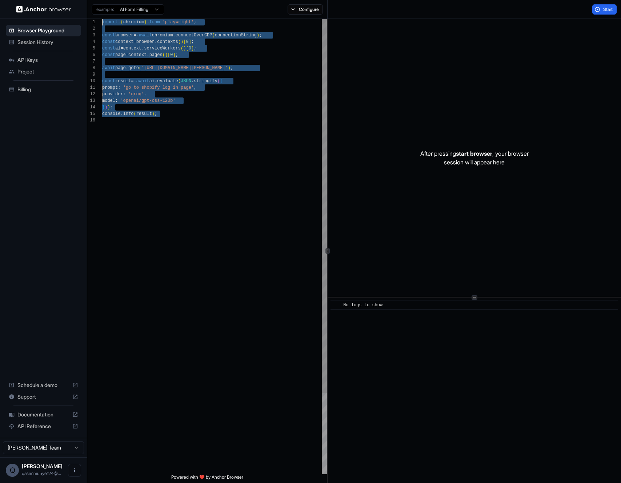
click at [142, 102] on div "import { chromium } from 'playwright' ; const browser = await chromium . connec…" at bounding box center [214, 295] width 225 height 553
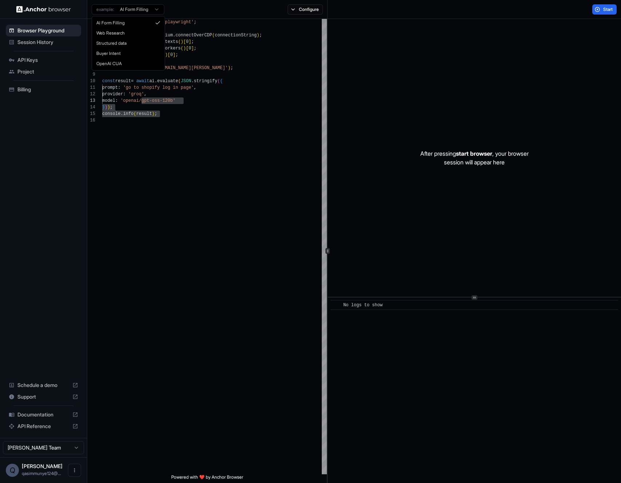
click at [117, 12] on html "**********" at bounding box center [310, 241] width 621 height 483
click at [188, 118] on html "**********" at bounding box center [310, 241] width 621 height 483
